Goal: Task Accomplishment & Management: Use online tool/utility

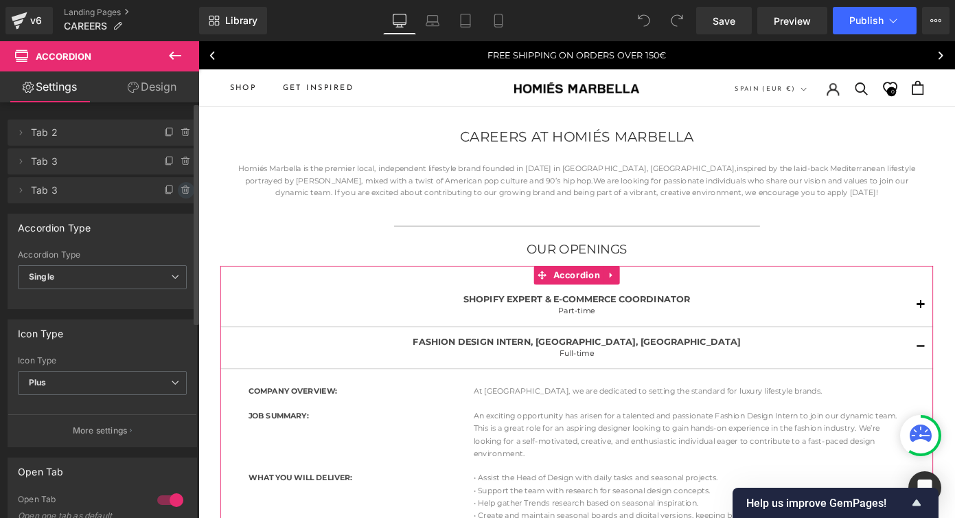
click at [183, 193] on icon at bounding box center [185, 190] width 5 height 6
click at [161, 194] on button "Delete" at bounding box center [171, 191] width 43 height 18
click at [167, 214] on div "Accordion Type" at bounding box center [102, 227] width 188 height 26
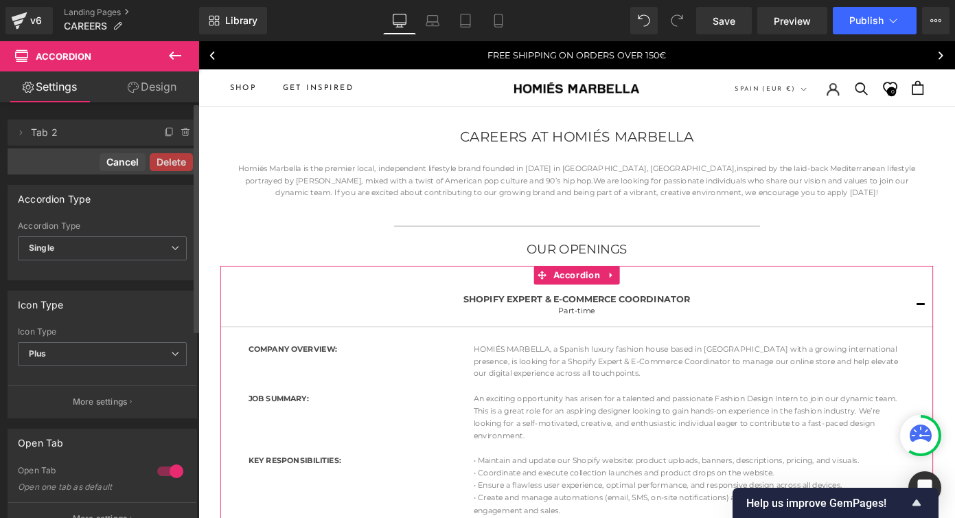
click at [112, 164] on button "Cancel" at bounding box center [123, 162] width 46 height 18
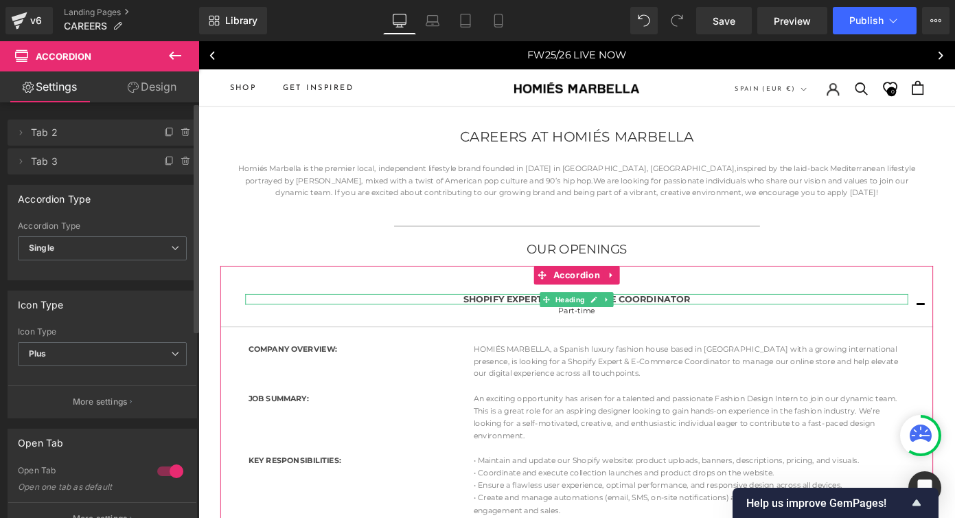
click at [84, 140] on span "Tab 2" at bounding box center [88, 132] width 115 height 26
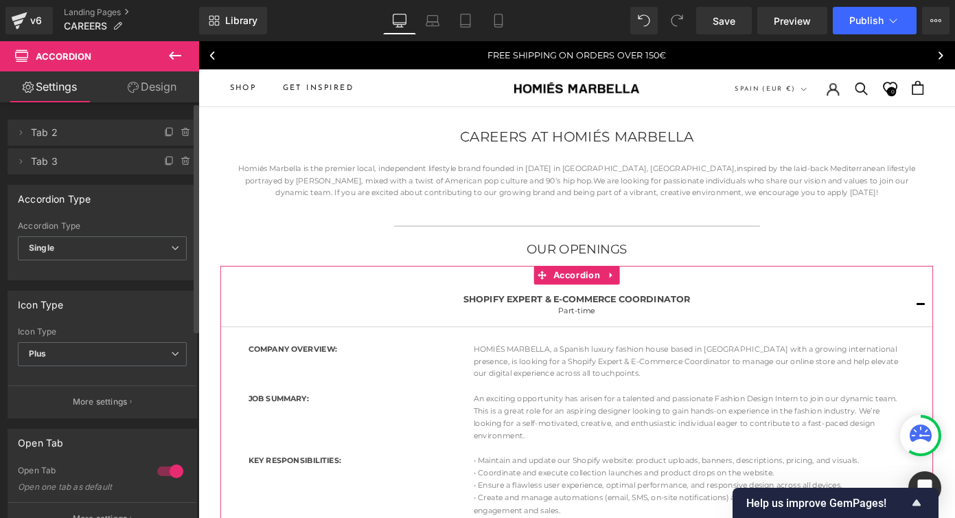
click at [79, 162] on span "Tab 3" at bounding box center [88, 161] width 115 height 26
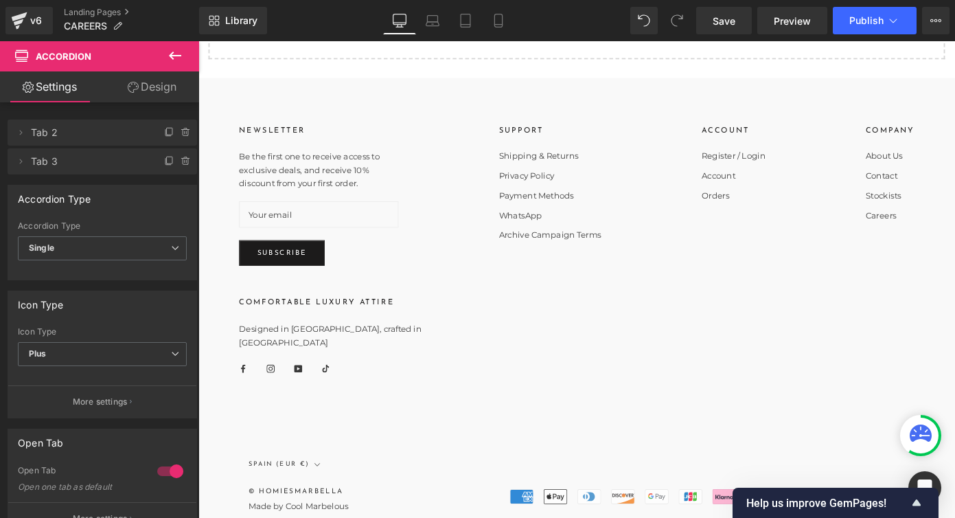
scroll to position [1124, 0]
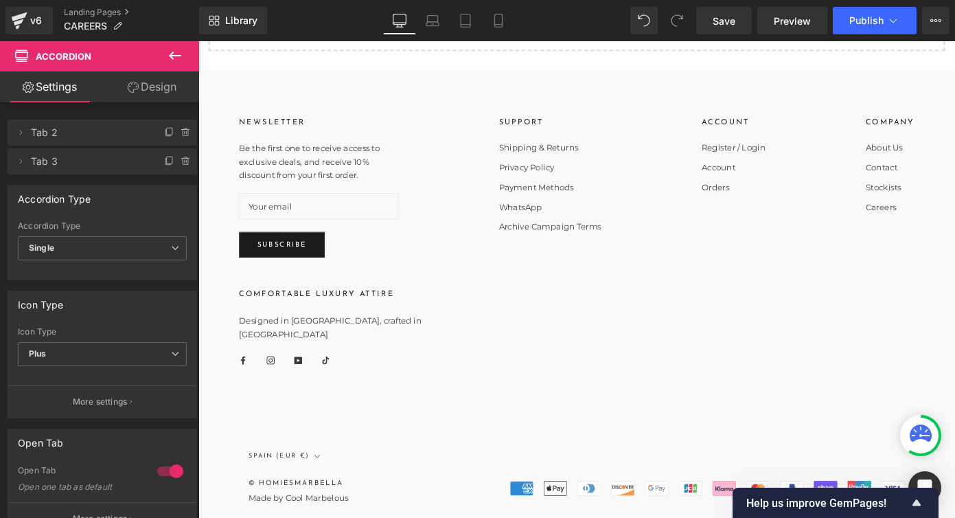
click at [181, 163] on icon at bounding box center [186, 161] width 11 height 11
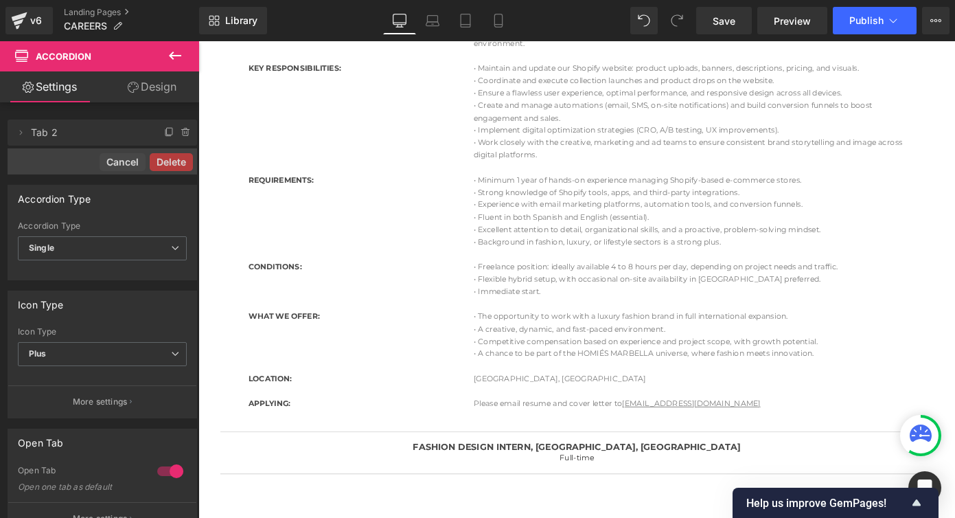
scroll to position [0, 0]
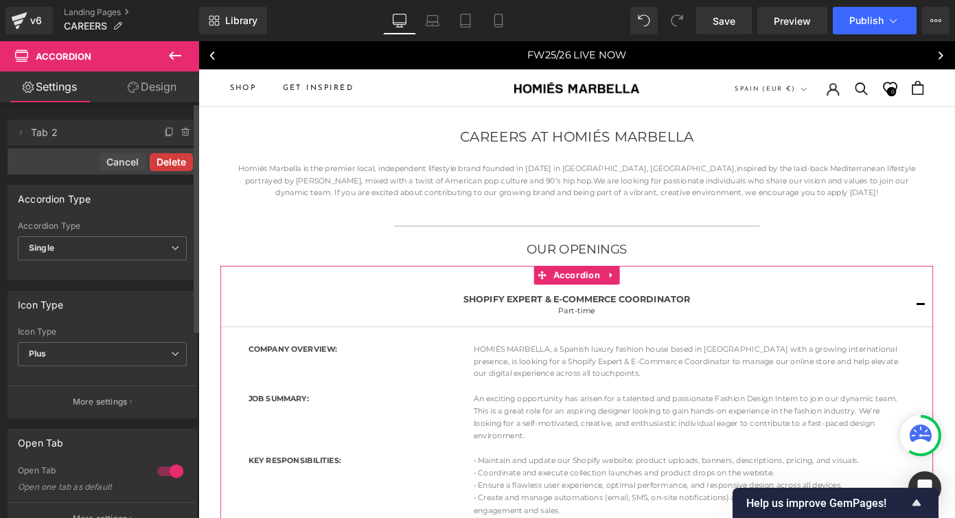
click at [167, 164] on button "Delete" at bounding box center [171, 162] width 43 height 18
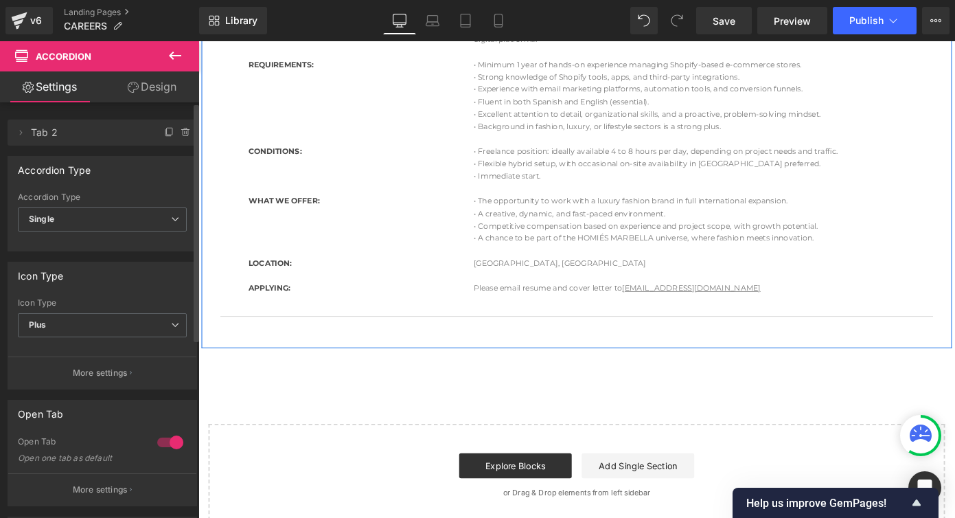
scroll to position [555, 0]
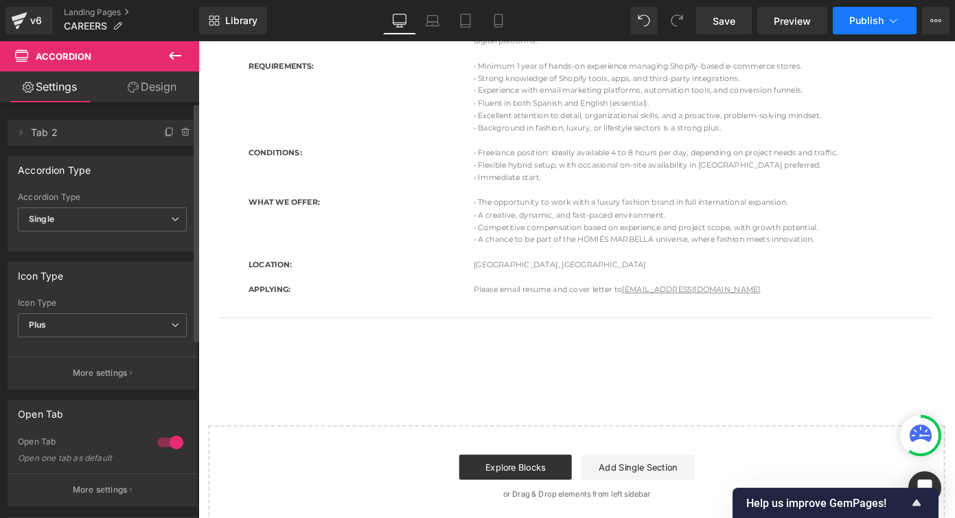
click at [866, 21] on span "Publish" at bounding box center [866, 20] width 34 height 11
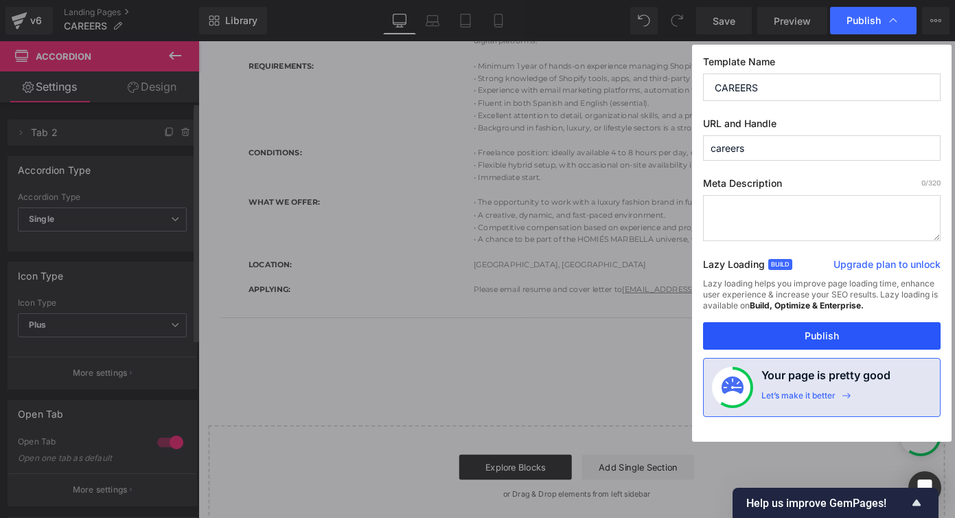
click at [808, 340] on button "Publish" at bounding box center [821, 335] width 237 height 27
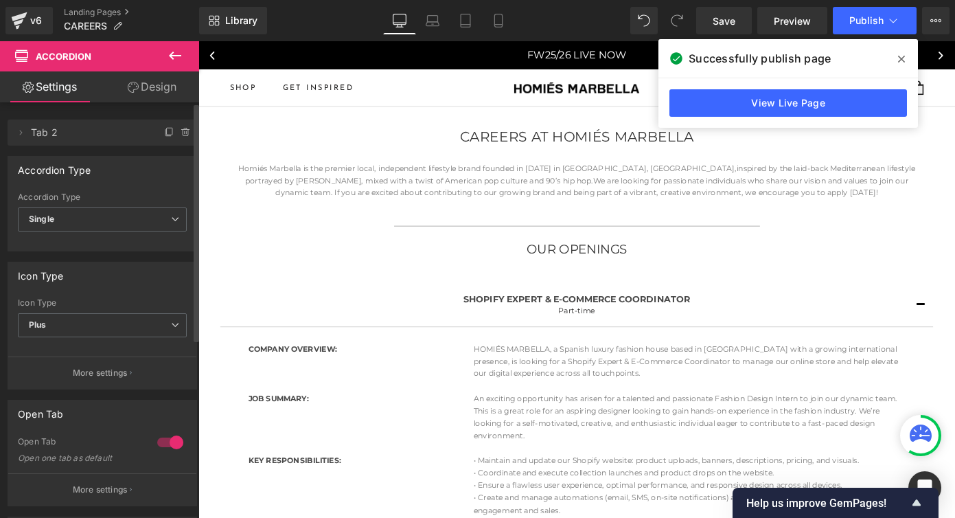
click at [898, 60] on icon at bounding box center [901, 59] width 7 height 11
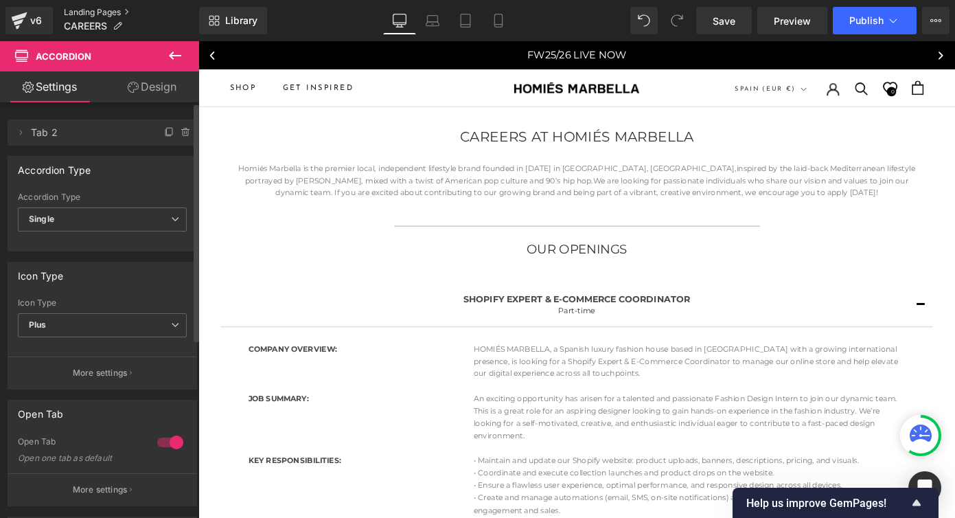
click at [82, 12] on link "Landing Pages" at bounding box center [131, 12] width 135 height 11
click at [869, 19] on span "Publish" at bounding box center [866, 20] width 34 height 11
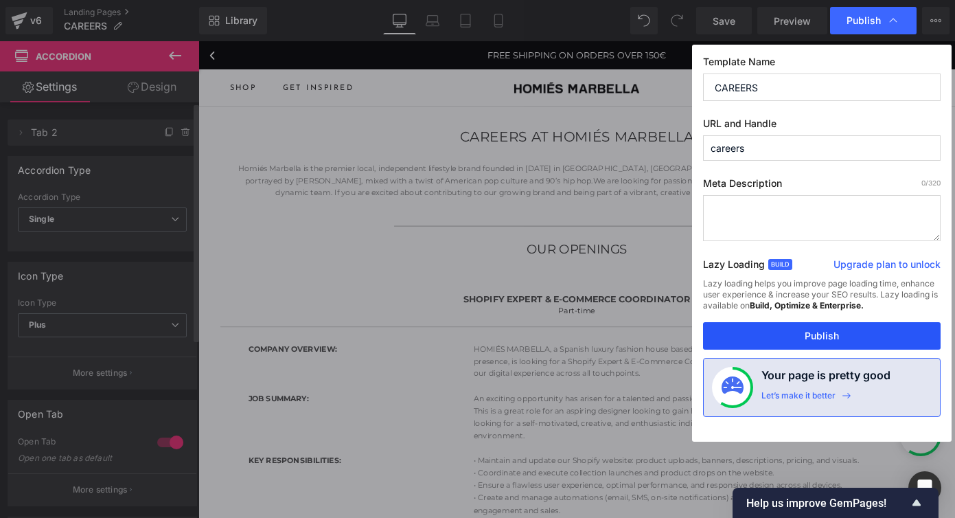
drag, startPoint x: 779, startPoint y: 339, endPoint x: 640, endPoint y: 3, distance: 363.1
click at [779, 339] on button "Publish" at bounding box center [821, 335] width 237 height 27
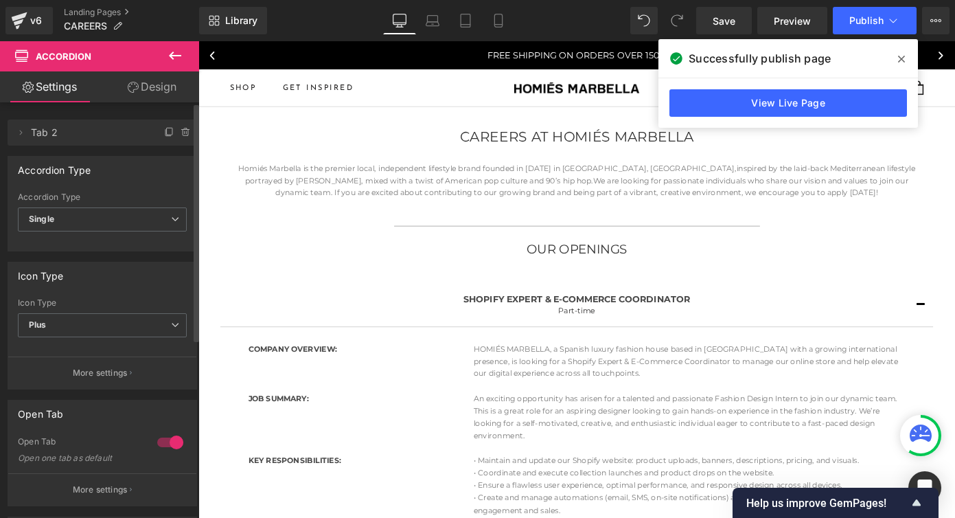
click at [900, 60] on icon at bounding box center [901, 59] width 7 height 7
